Goal: Find specific page/section: Find specific page/section

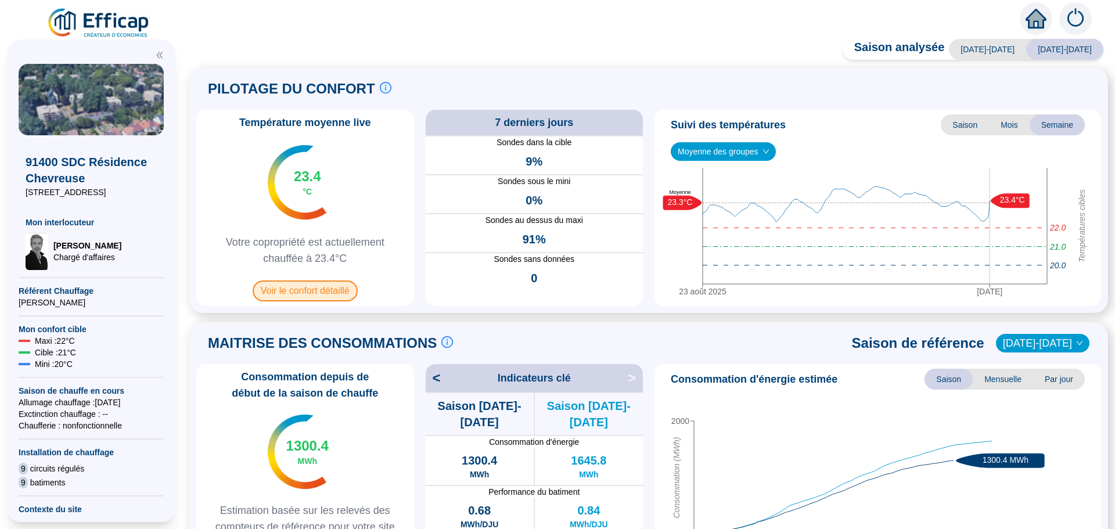
click at [294, 290] on span "Voir le confort détaillé" at bounding box center [305, 290] width 105 height 21
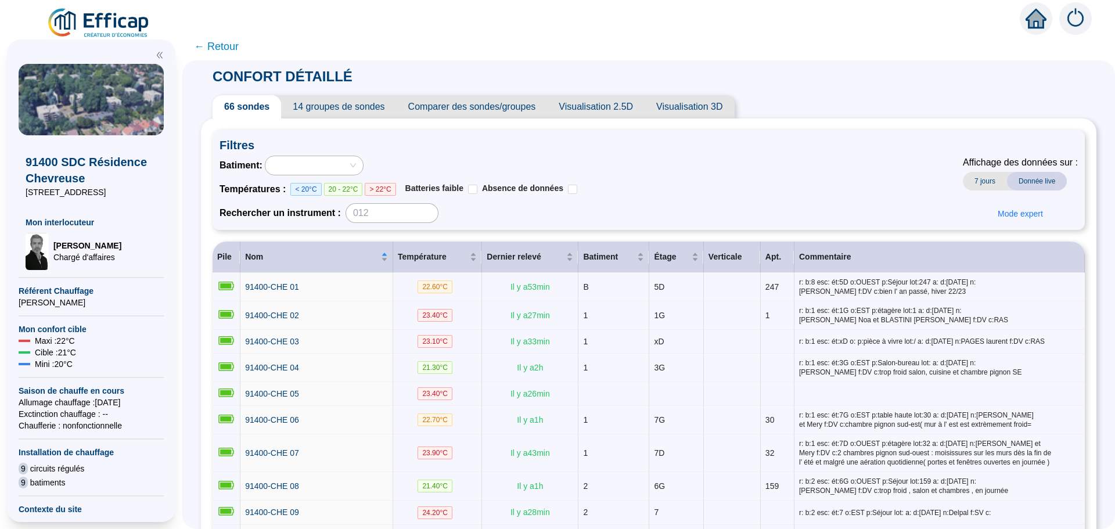
click at [219, 50] on span "← Retour" at bounding box center [216, 46] width 45 height 16
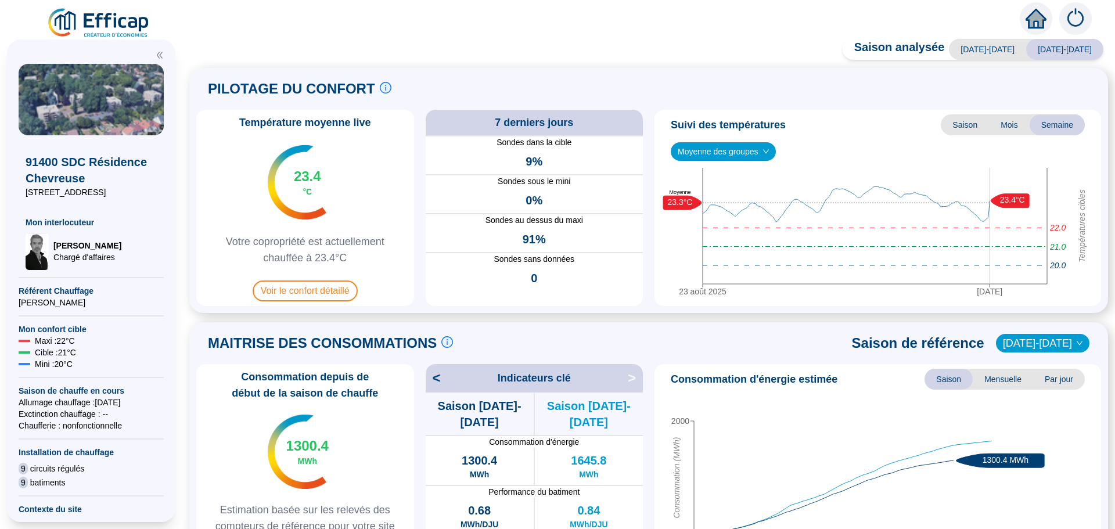
click at [741, 158] on span "Moyenne des groupes" at bounding box center [722, 151] width 91 height 17
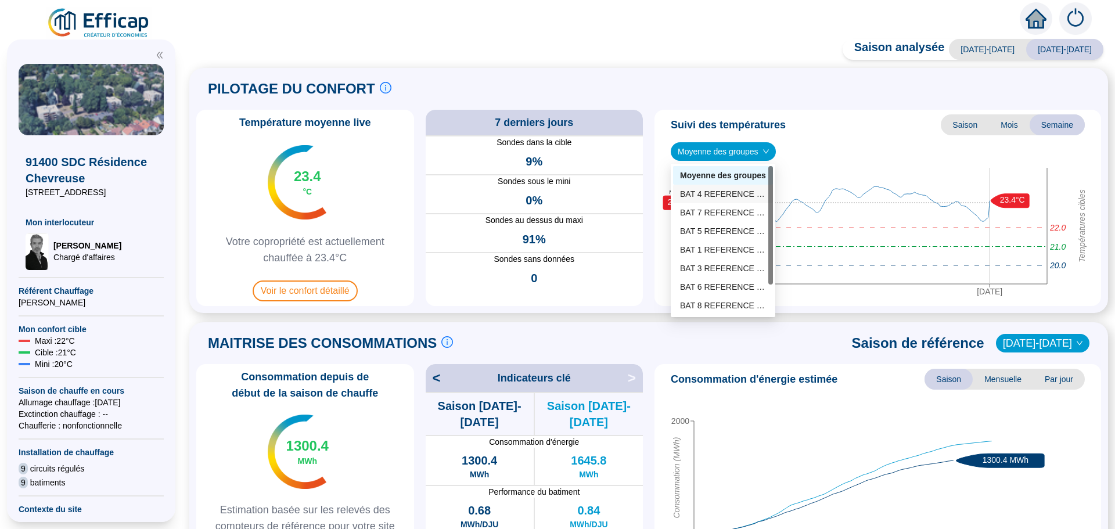
click at [735, 195] on div "BAT 4 REFERENCE (4 sondes)" at bounding box center [723, 194] width 86 height 12
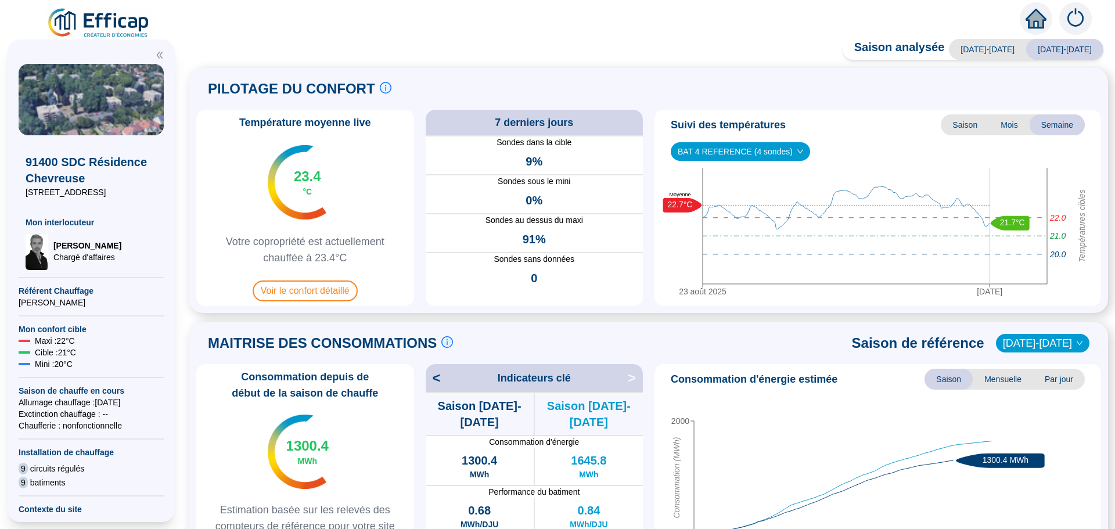
click at [783, 154] on span "BAT 4 REFERENCE (4 sondes)" at bounding box center [739, 151] width 125 height 17
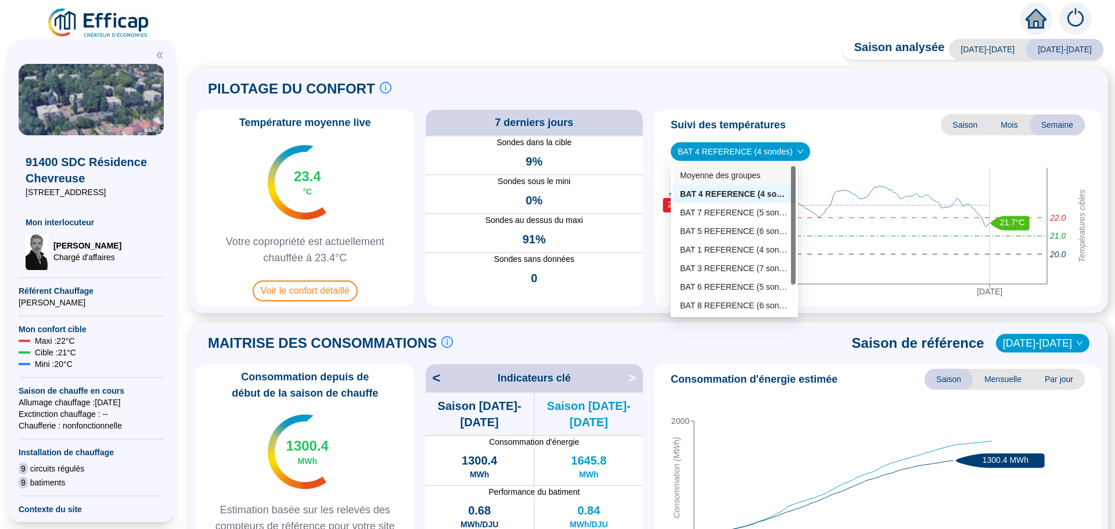
click at [740, 178] on div "Moyenne des groupes" at bounding box center [734, 176] width 109 height 12
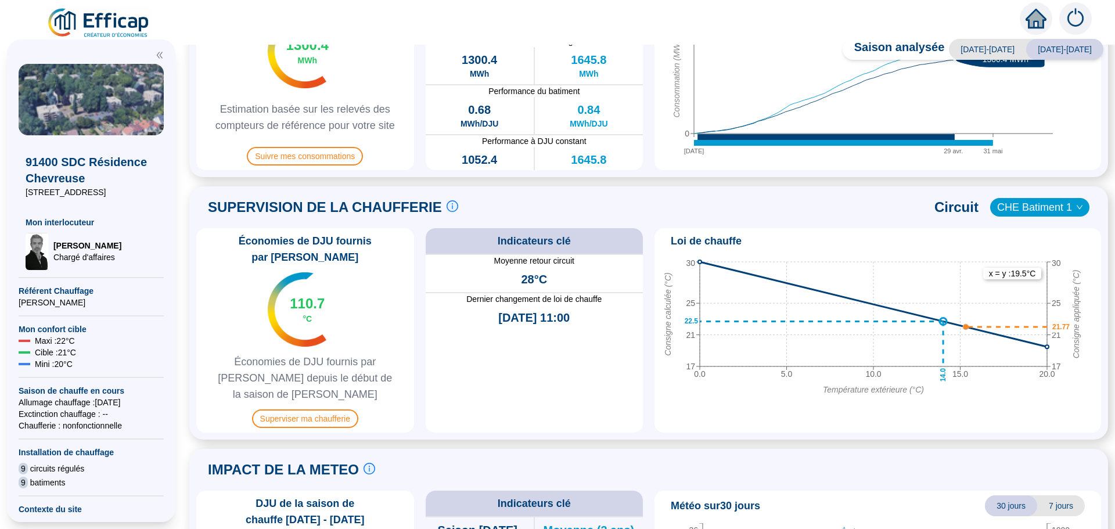
scroll to position [403, 0]
